Goal: Information Seeking & Learning: Learn about a topic

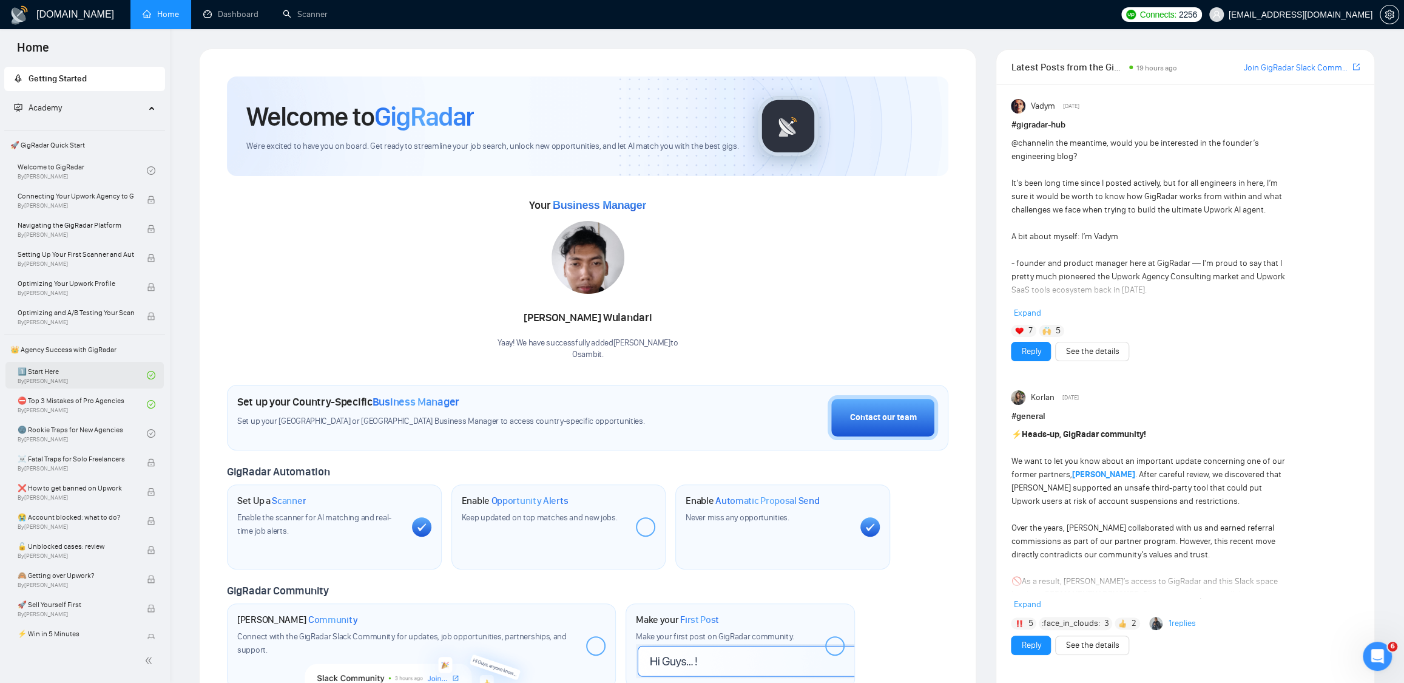
click at [83, 368] on link "1️⃣ Start Here By [PERSON_NAME]" at bounding box center [82, 375] width 129 height 27
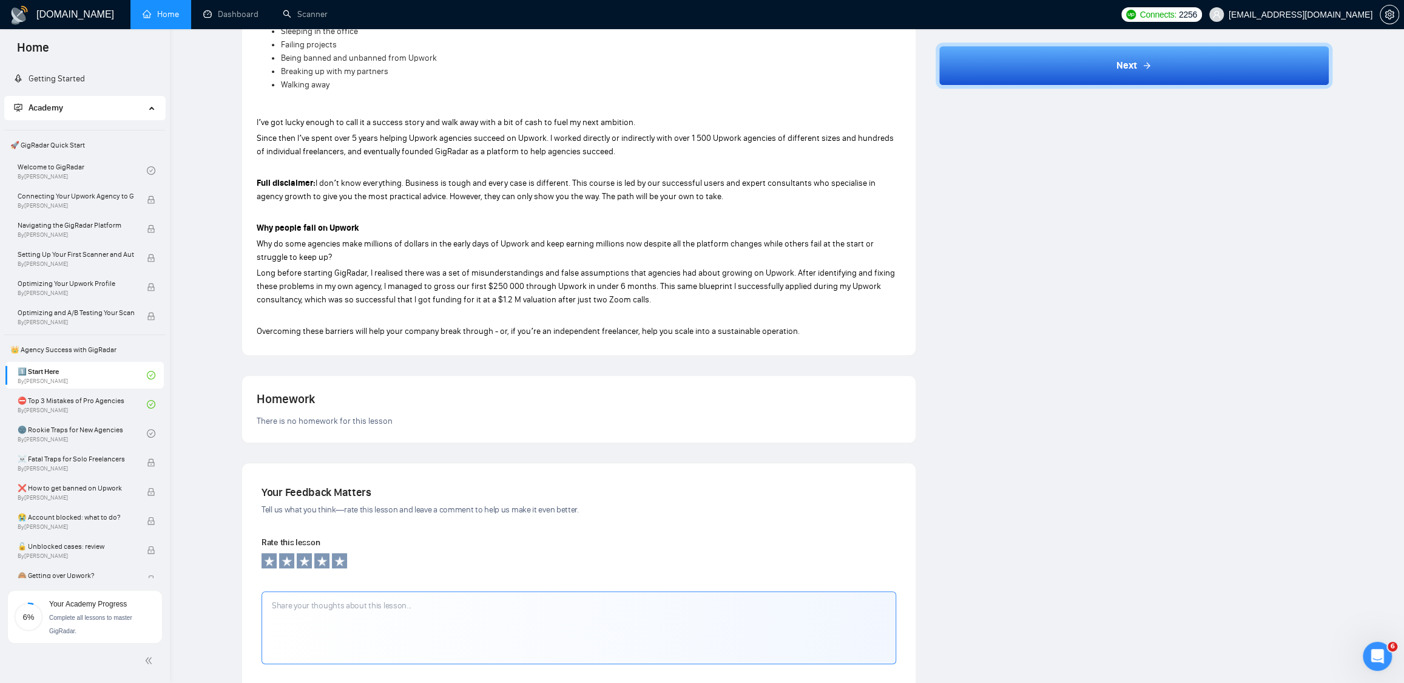
scroll to position [416, 0]
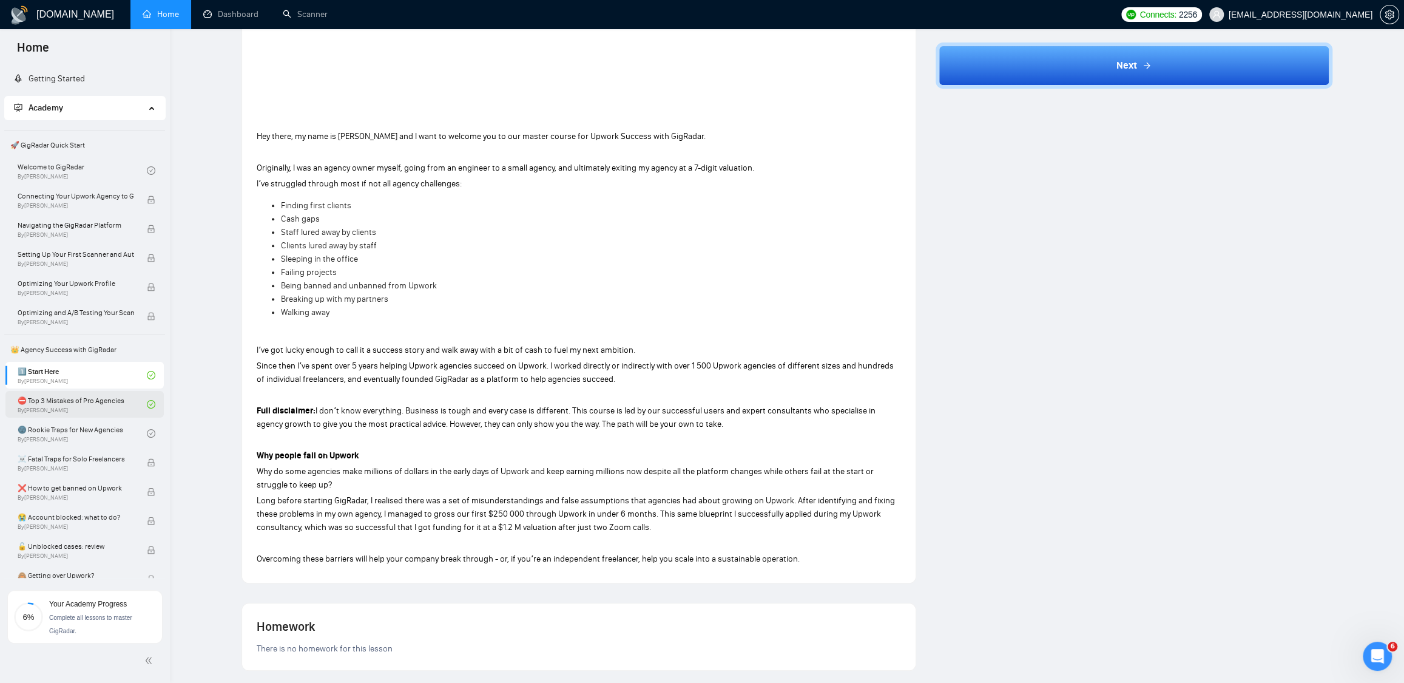
click at [97, 405] on link "⛔ Top 3 Mistakes of Pro Agencies By [PERSON_NAME]" at bounding box center [82, 404] width 129 height 27
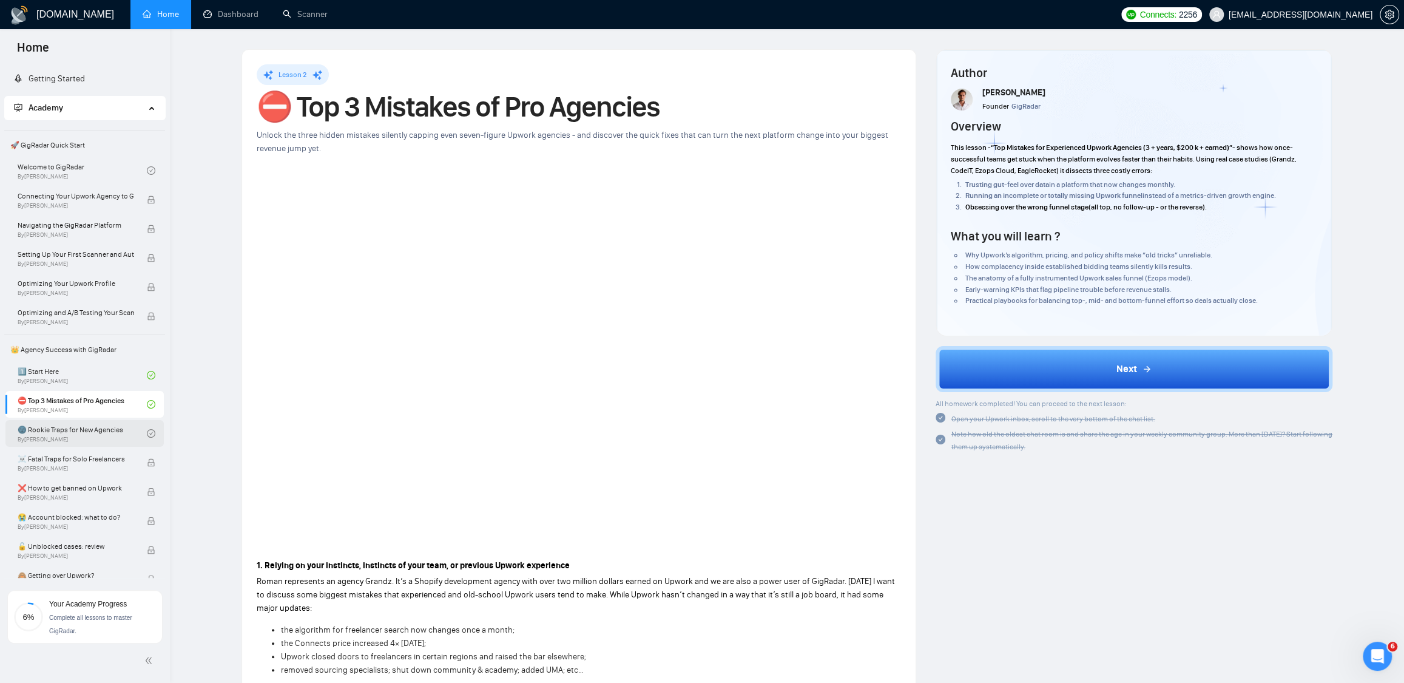
click at [84, 437] on link "🌚 Rookie Traps for New Agencies By [PERSON_NAME]" at bounding box center [82, 433] width 129 height 27
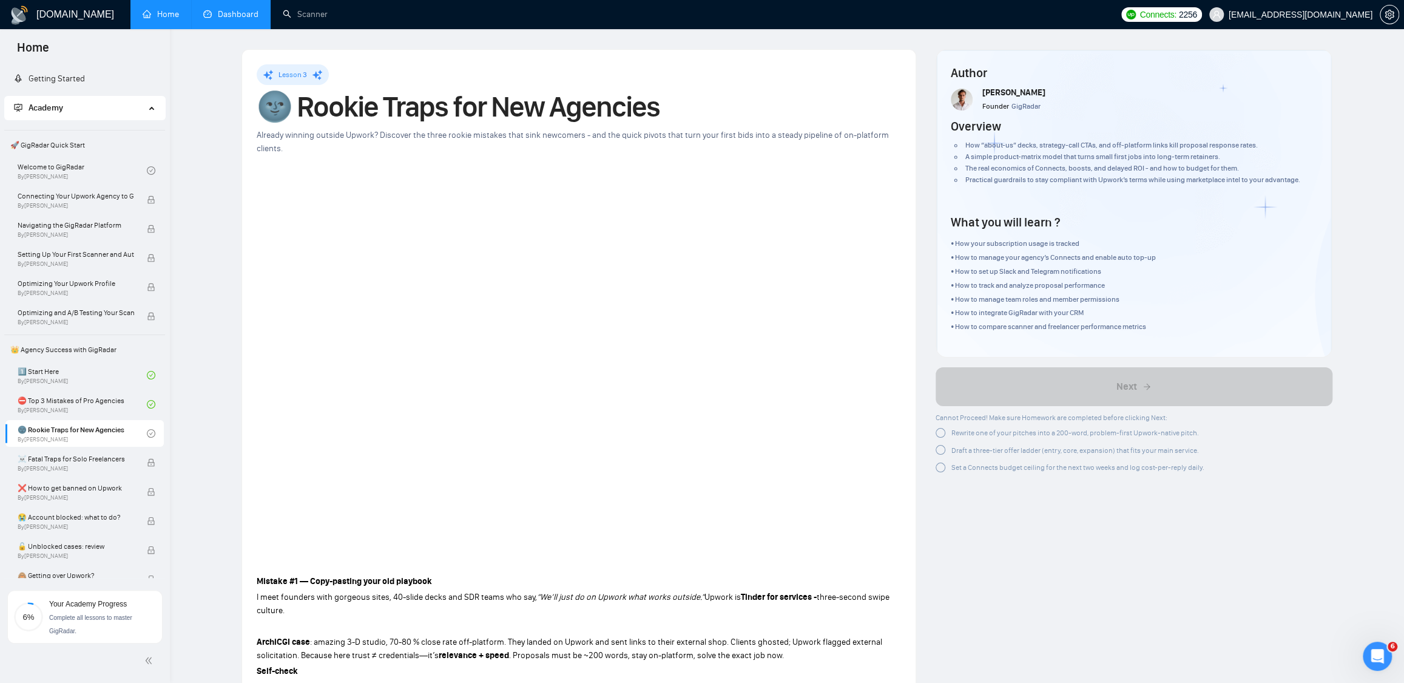
click at [240, 19] on link "Dashboard" at bounding box center [230, 14] width 55 height 10
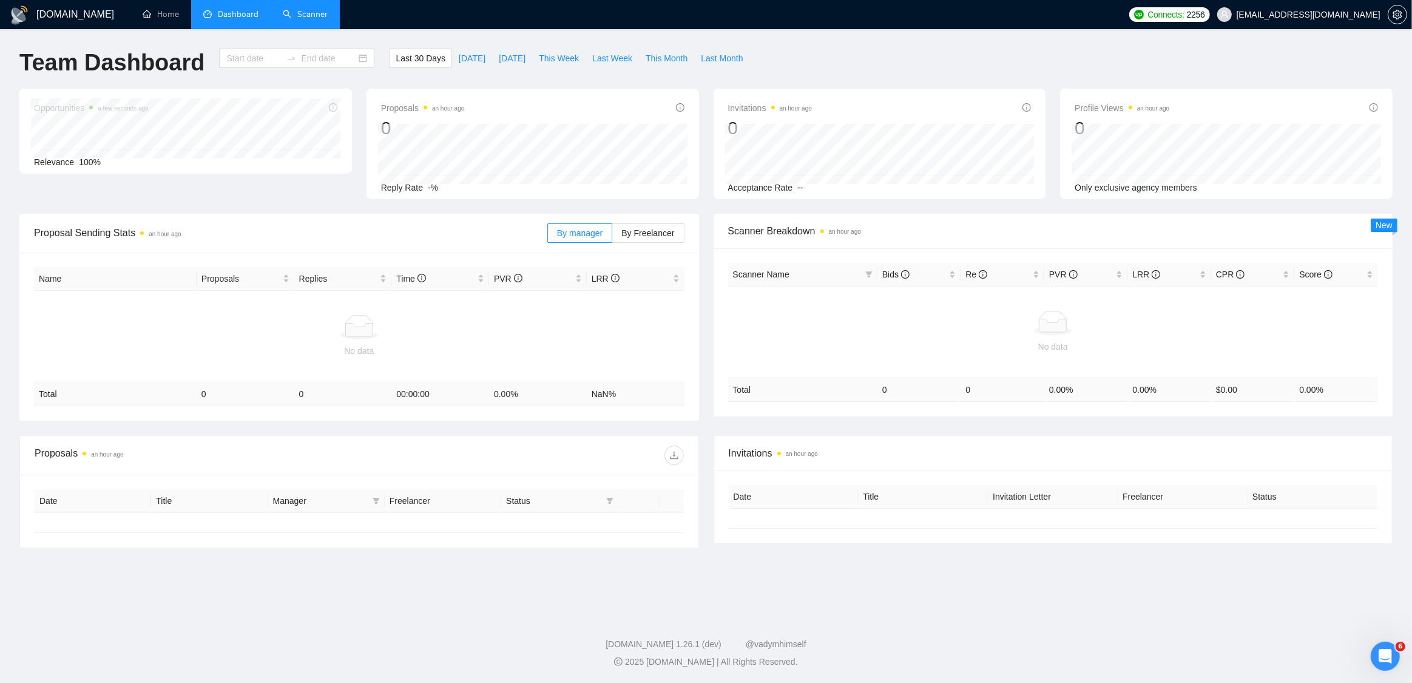
type input "[DATE]"
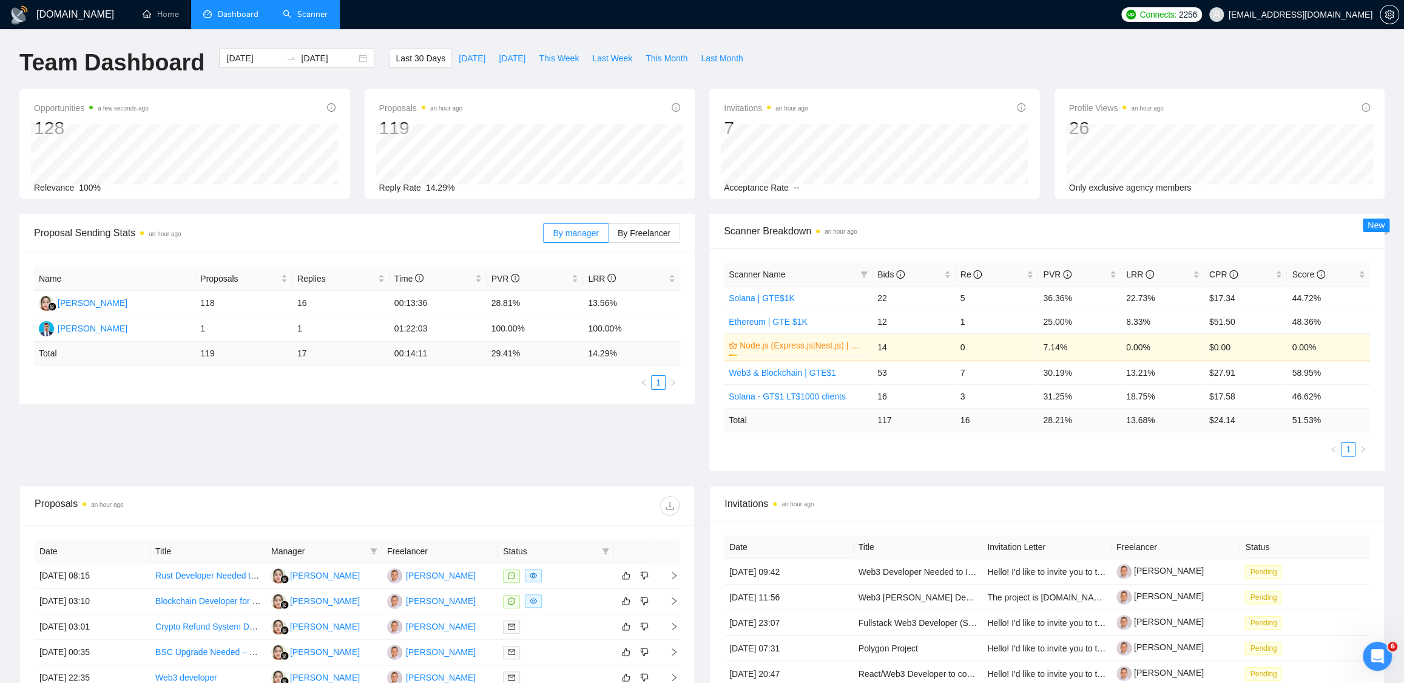
click at [303, 15] on link "Scanner" at bounding box center [305, 14] width 45 height 10
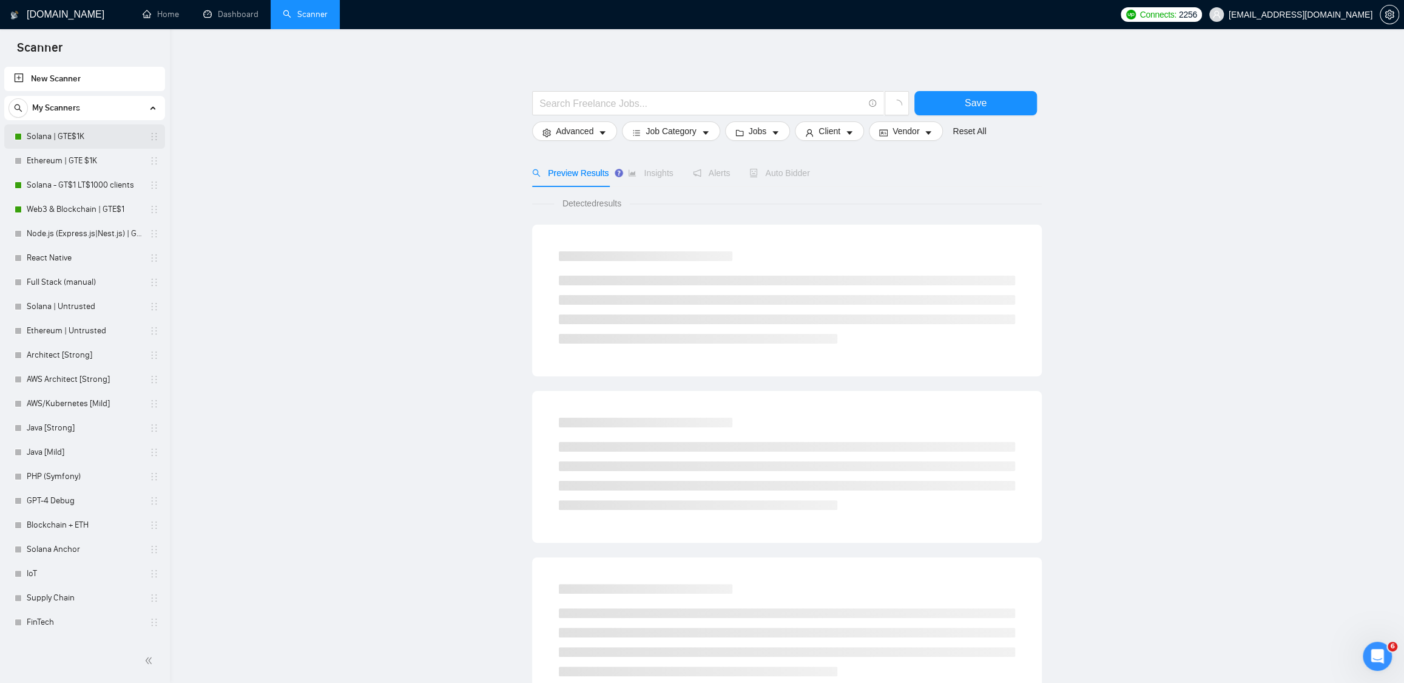
click at [59, 135] on link "Solana | GTE$1K" at bounding box center [84, 136] width 115 height 24
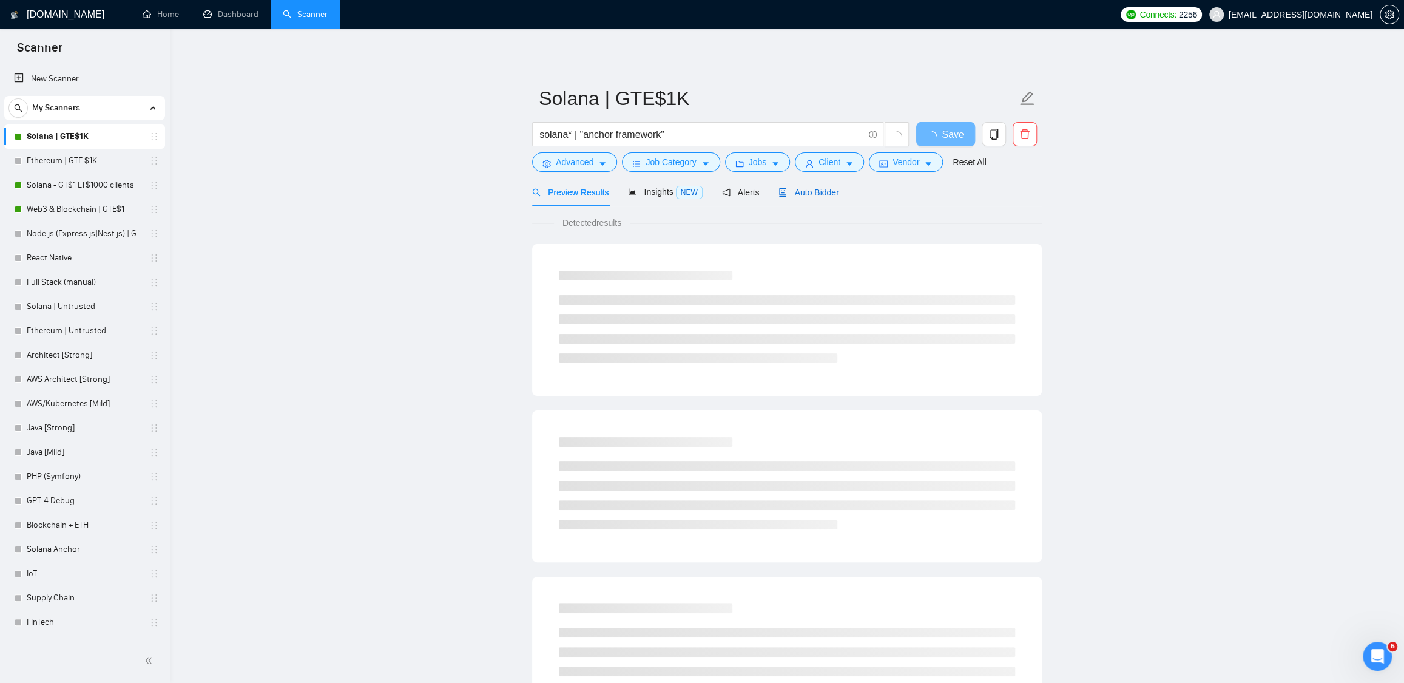
click at [817, 189] on span "Auto Bidder" at bounding box center [809, 193] width 60 height 10
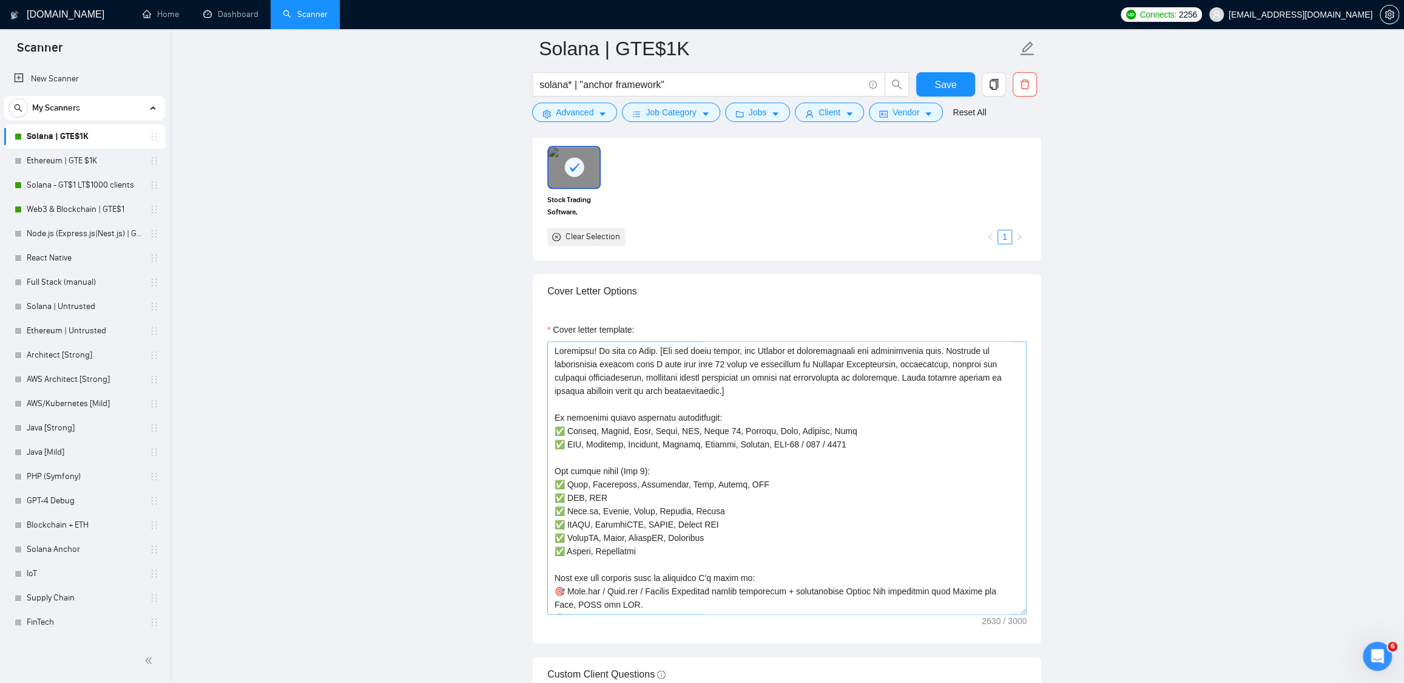
scroll to position [347, 0]
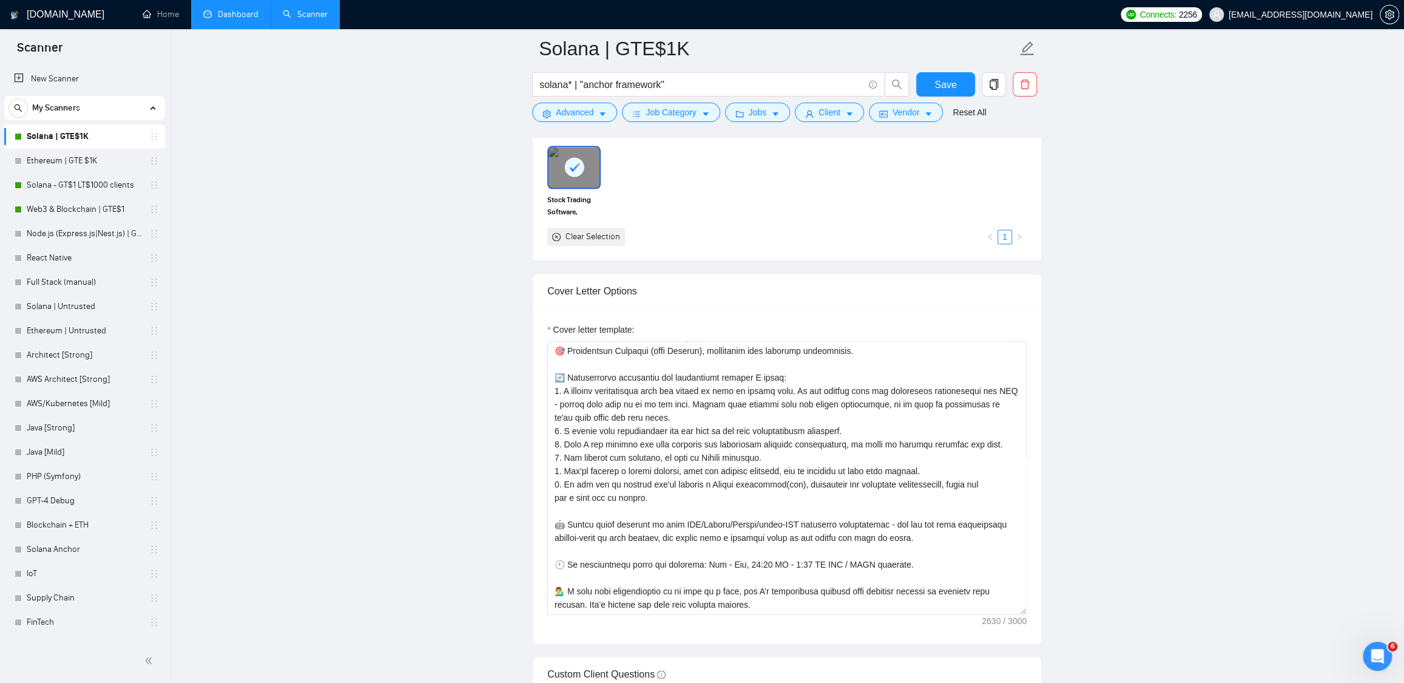
click at [215, 10] on link "Dashboard" at bounding box center [230, 14] width 55 height 10
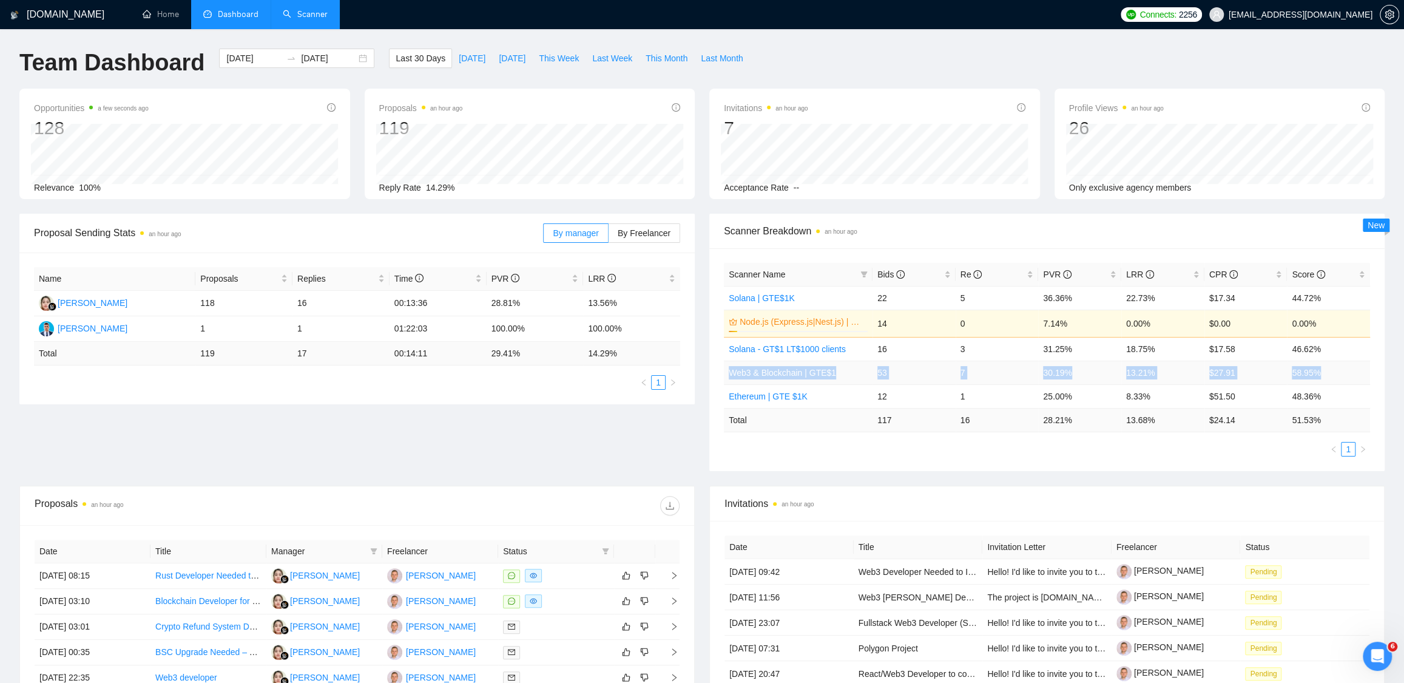
drag, startPoint x: 726, startPoint y: 372, endPoint x: 1346, endPoint y: 369, distance: 620.2
click at [1346, 369] on tr "Web3 & Blockchain | GTE$1 53 7 30.19% 13.21% $27.91 58.95%" at bounding box center [1047, 372] width 646 height 24
click at [1375, 373] on div "Scanner Name Bids Re PVR LRR CPR Score Solana | GTE$1K 22 5 36.36% 22.73% $17.3…" at bounding box center [1046, 359] width 675 height 223
